Goal: Find specific page/section: Find specific page/section

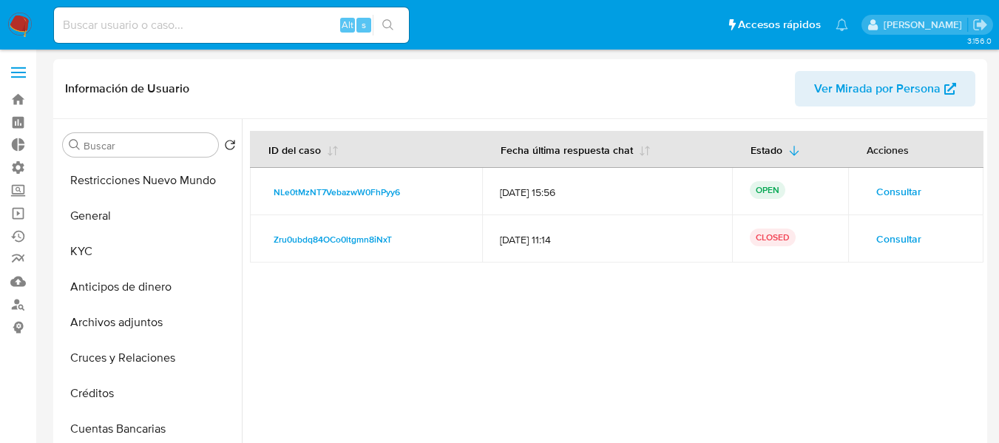
select select "10"
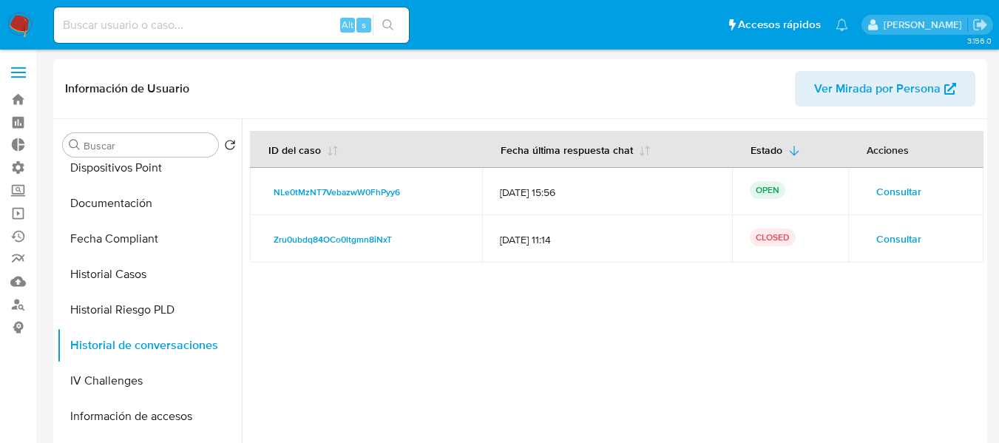
click at [166, 20] on input at bounding box center [231, 25] width 355 height 19
paste input "http://perfil.mercadolibre.com.ar/NAMEFRAX"
type input "http://perfil.mercadolibre.com.ar/NAMEFRAX"
click at [168, 30] on input at bounding box center [231, 25] width 355 height 19
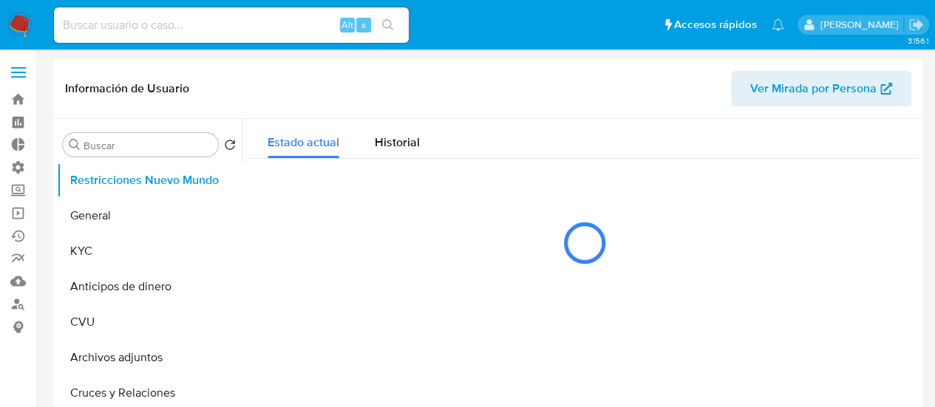
select select "10"
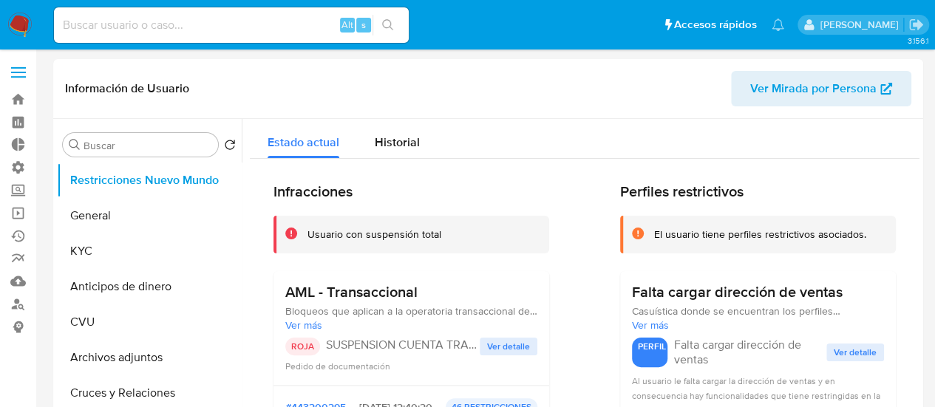
click at [117, 29] on input at bounding box center [231, 25] width 355 height 19
paste input "570512386"
type input "570512386"
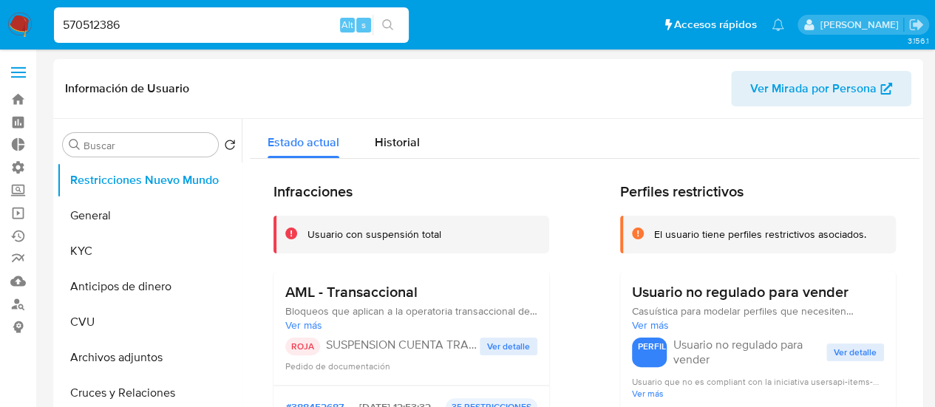
select select "10"
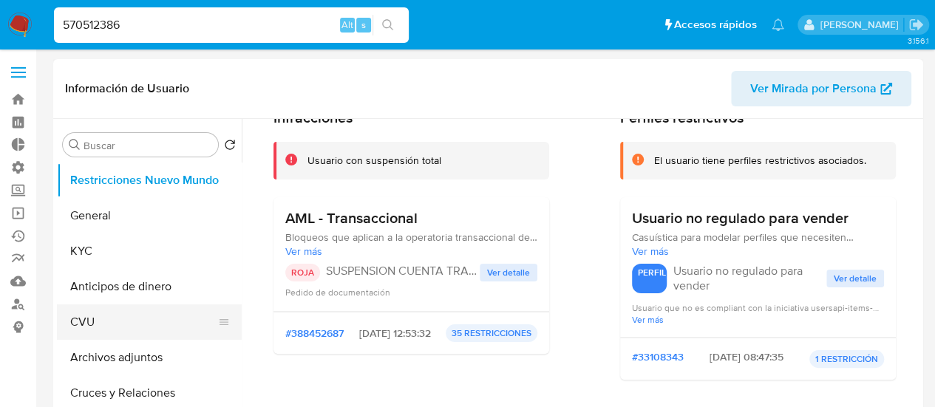
click at [84, 322] on button "CVU" at bounding box center [143, 322] width 173 height 35
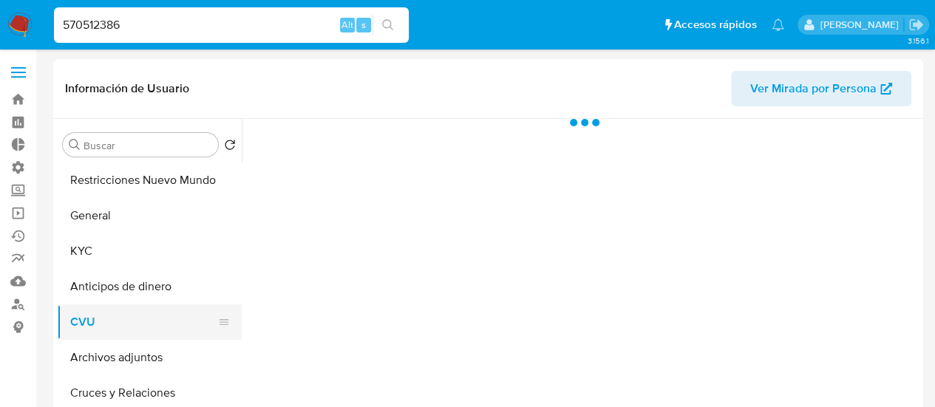
scroll to position [0, 0]
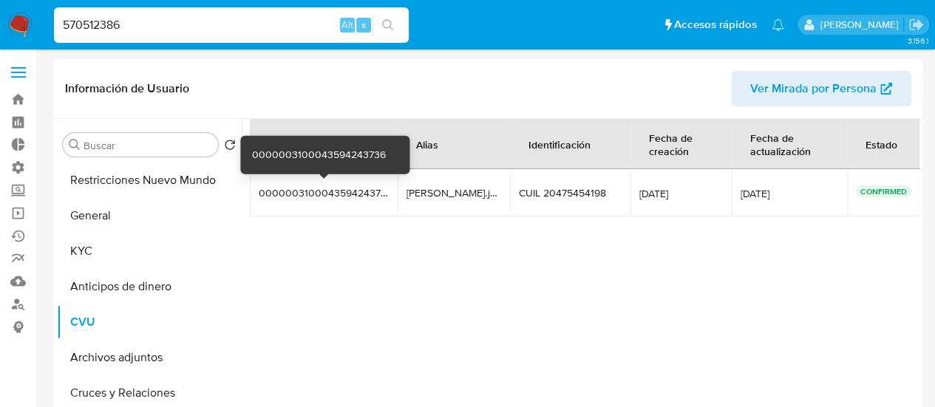
click at [336, 196] on div "0000003100043594243736" at bounding box center [324, 192] width 130 height 13
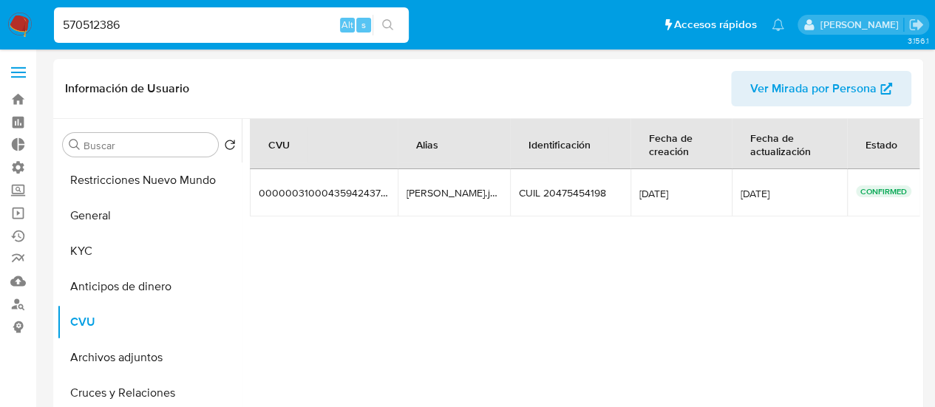
click at [106, 32] on input "570512386" at bounding box center [231, 25] width 355 height 19
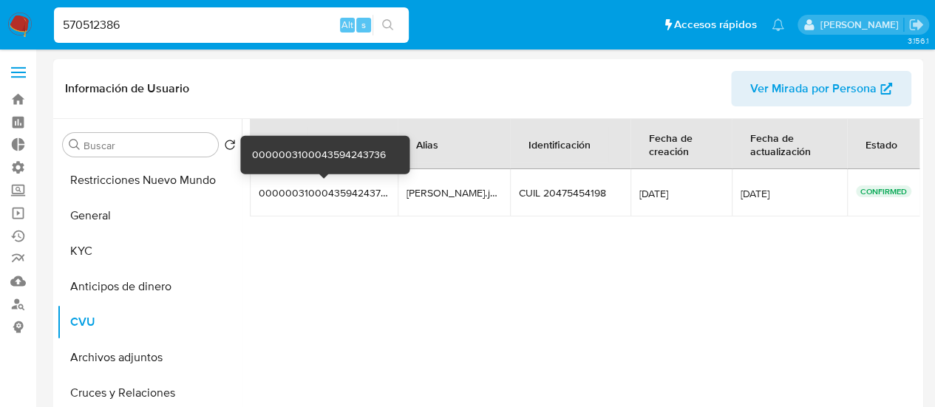
click at [272, 197] on div "0000003100043594243736" at bounding box center [324, 192] width 130 height 13
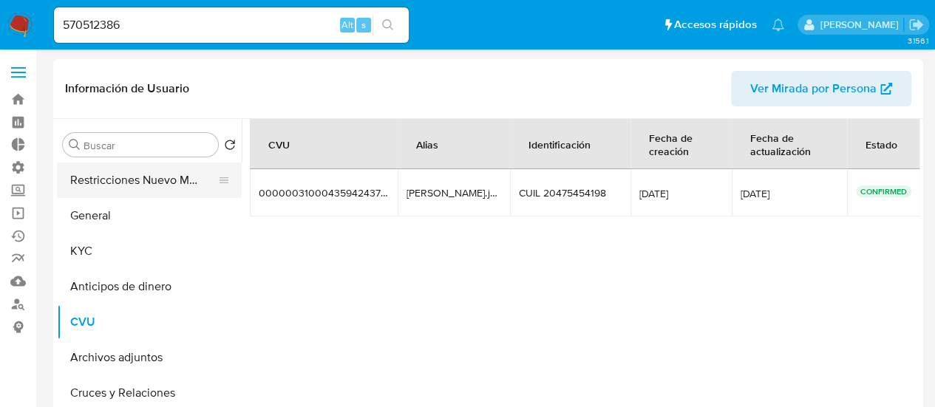
click at [104, 194] on button "Restricciones Nuevo Mundo" at bounding box center [143, 180] width 173 height 35
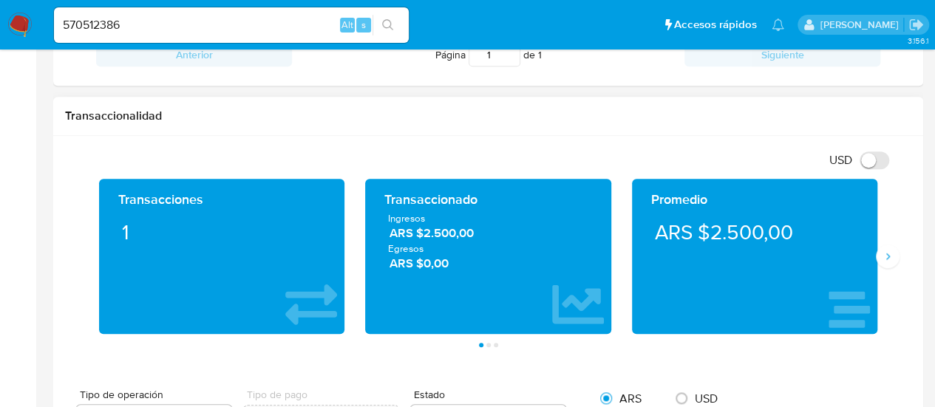
scroll to position [591, 0]
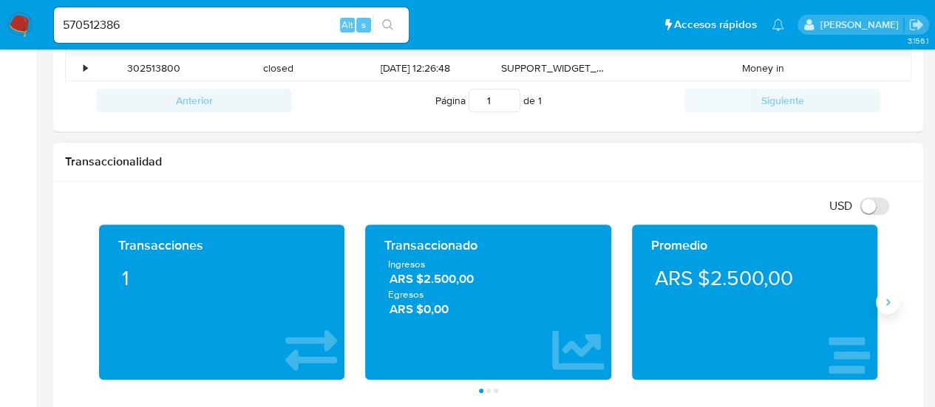
click at [893, 299] on icon "Siguiente" at bounding box center [888, 302] width 12 height 12
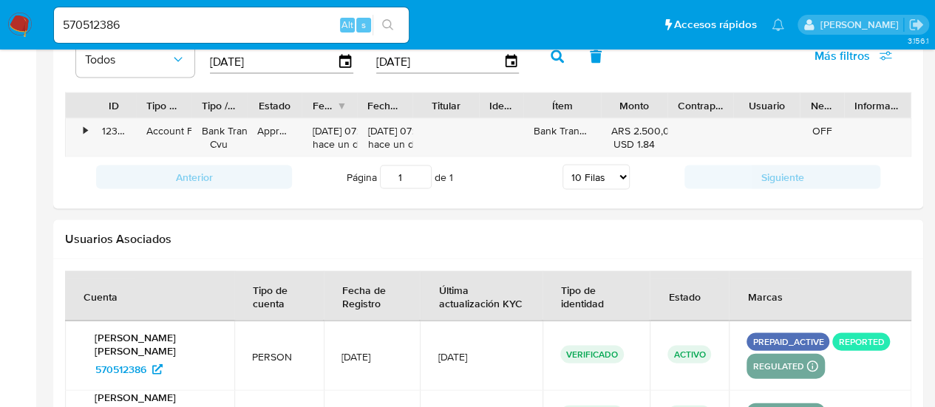
scroll to position [1330, 0]
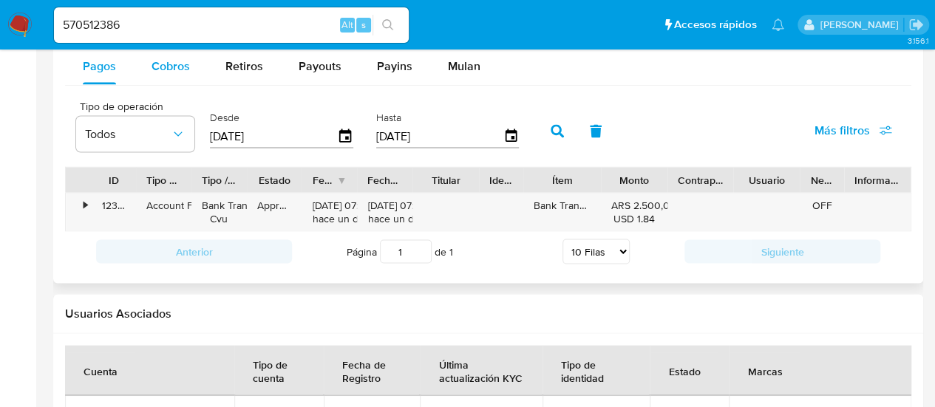
click at [194, 63] on button "Cobros" at bounding box center [171, 66] width 74 height 35
select select "10"
click at [77, 203] on div "•" at bounding box center [79, 212] width 26 height 38
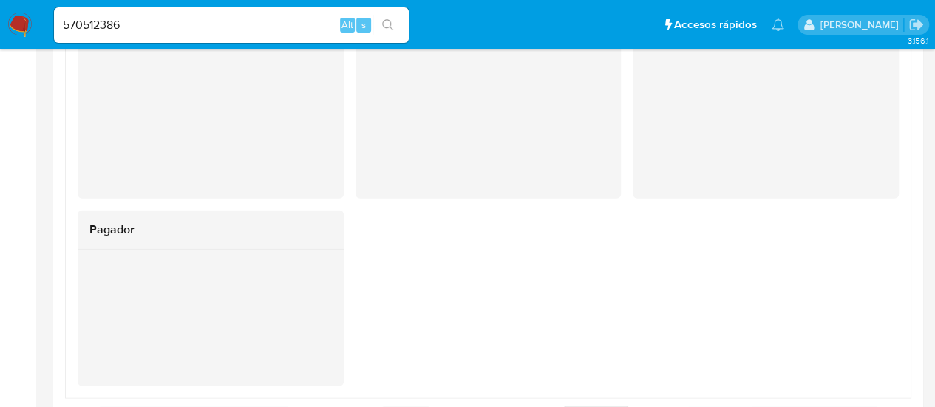
scroll to position [1626, 0]
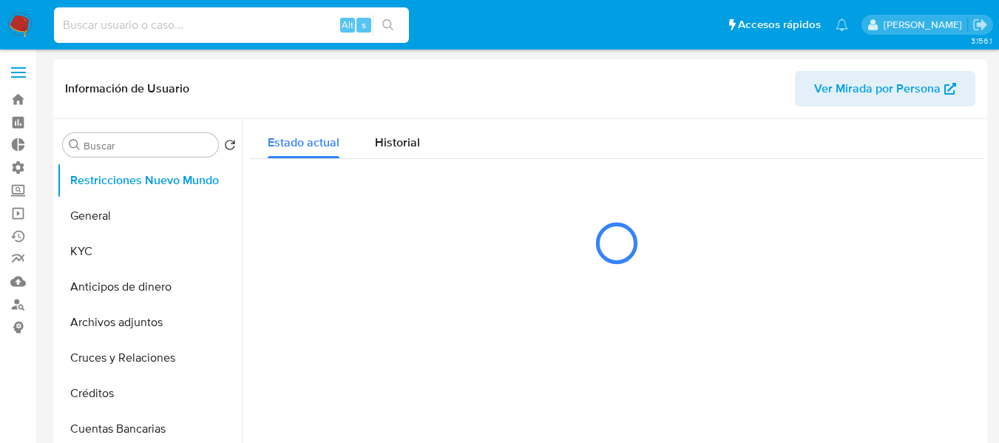
click at [132, 25] on input at bounding box center [231, 25] width 355 height 19
paste input "135343915"
type input "135343915"
select select "10"
type input "135343915"
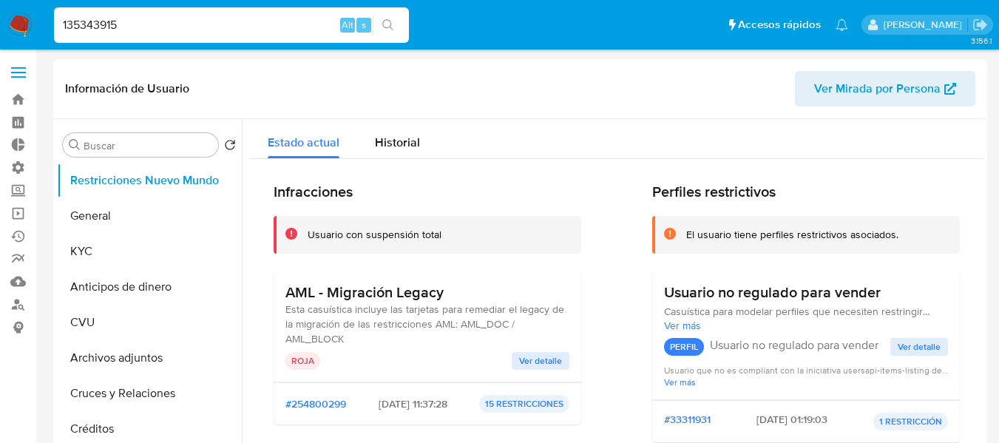
select select "10"
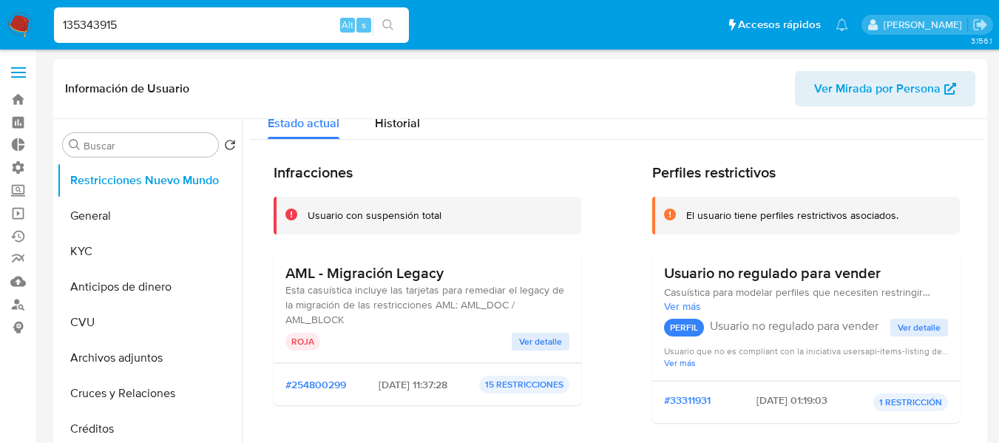
scroll to position [74, 0]
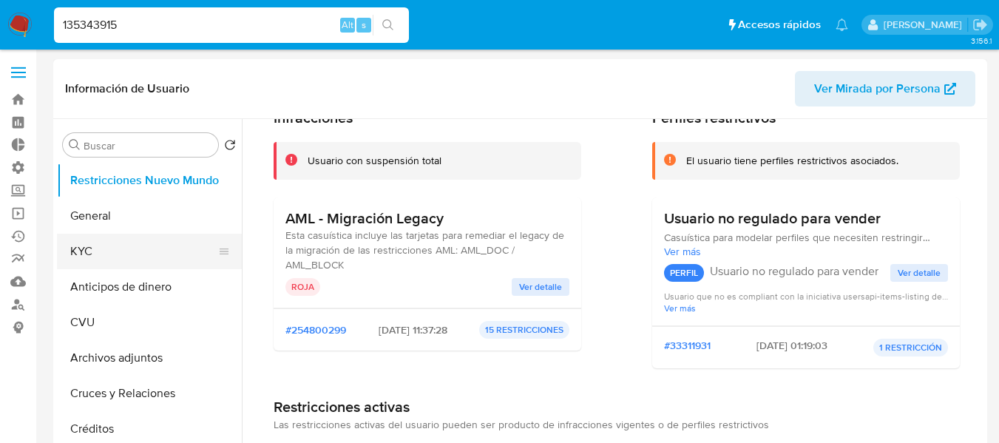
click at [86, 251] on button "KYC" at bounding box center [143, 251] width 173 height 35
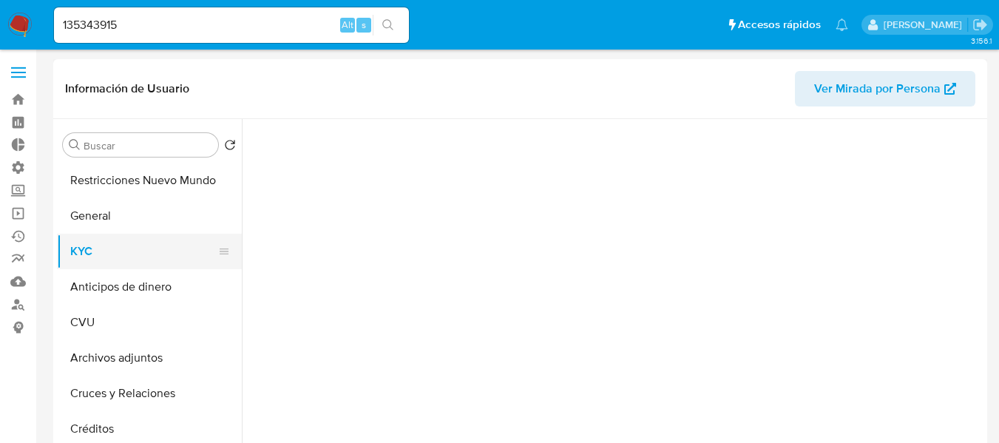
scroll to position [0, 0]
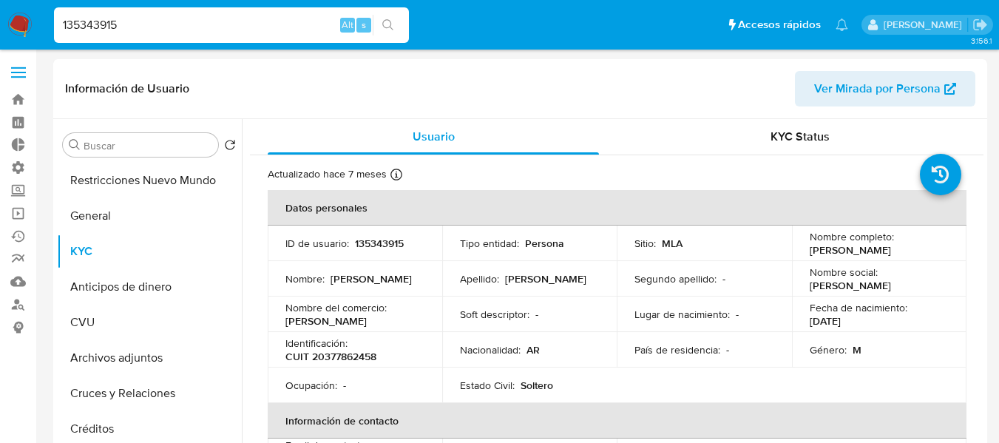
click at [90, 24] on input "135343915" at bounding box center [231, 25] width 355 height 19
click at [91, 24] on input "135343915" at bounding box center [231, 25] width 355 height 19
paste input "2638674664"
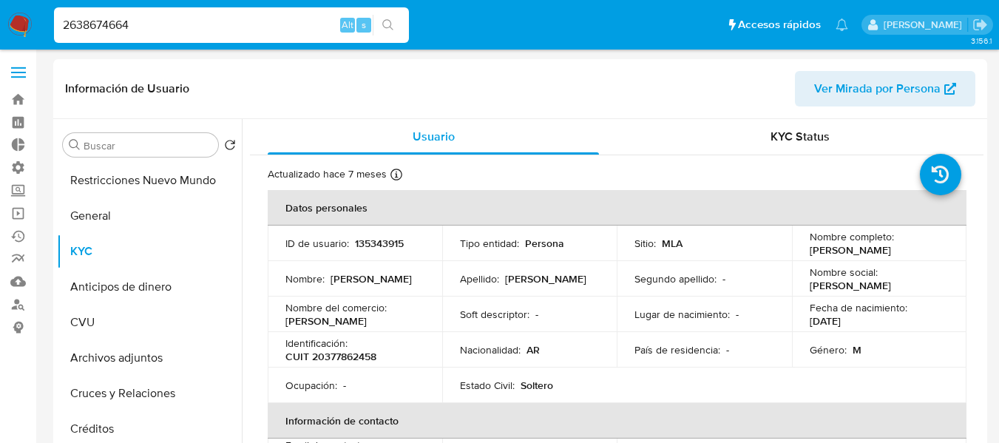
type input "2638674664"
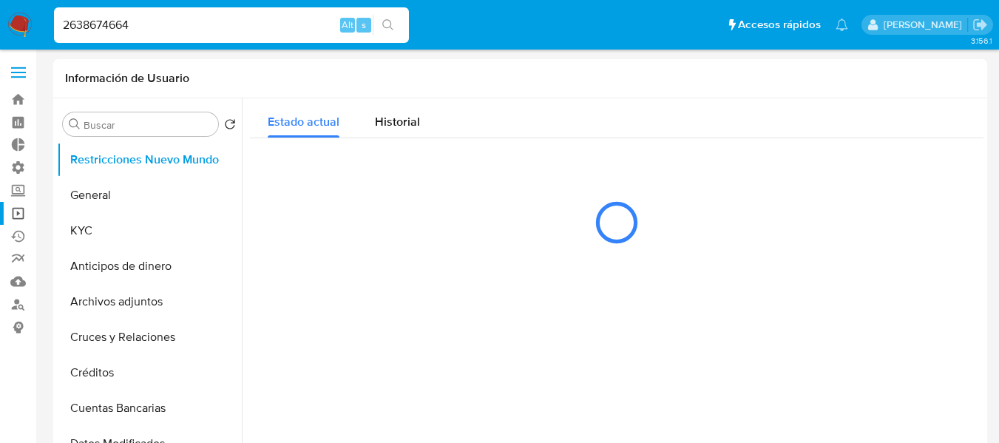
select select "10"
